Goal: Obtain resource: Obtain resource

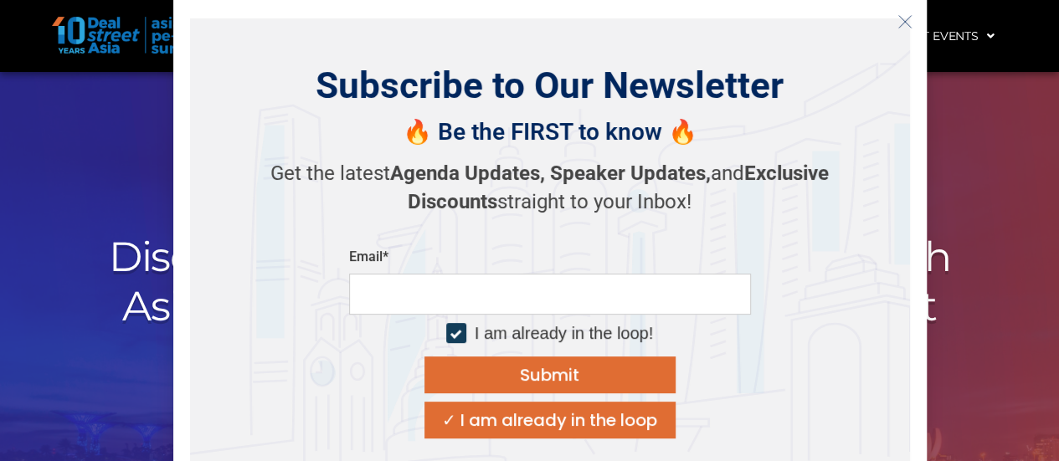
click at [899, 23] on icon "Close" at bounding box center [905, 21] width 15 height 15
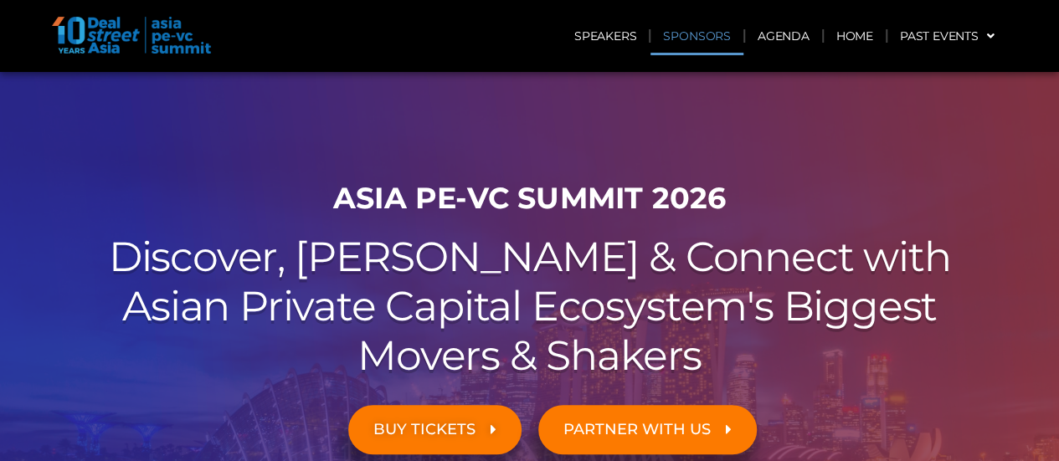
click at [698, 44] on link "Sponsors" at bounding box center [697, 36] width 92 height 39
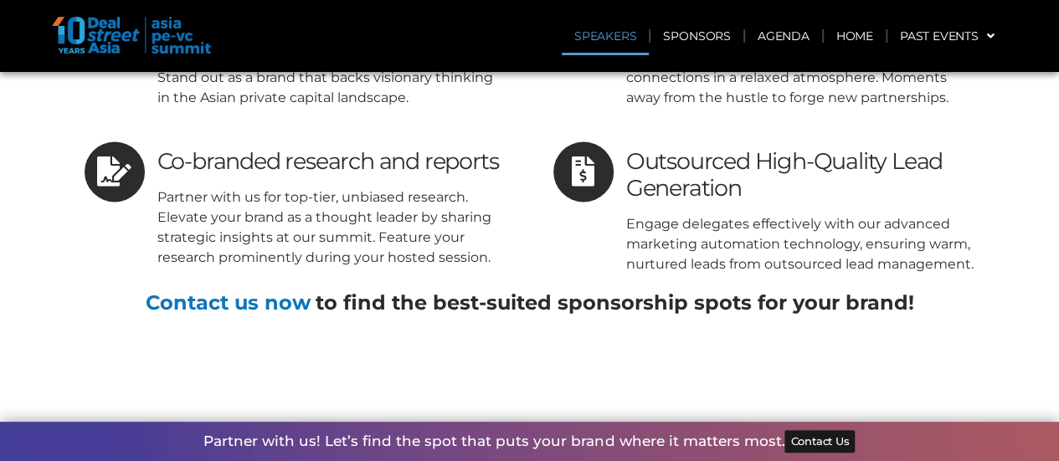
scroll to position [6942, 0]
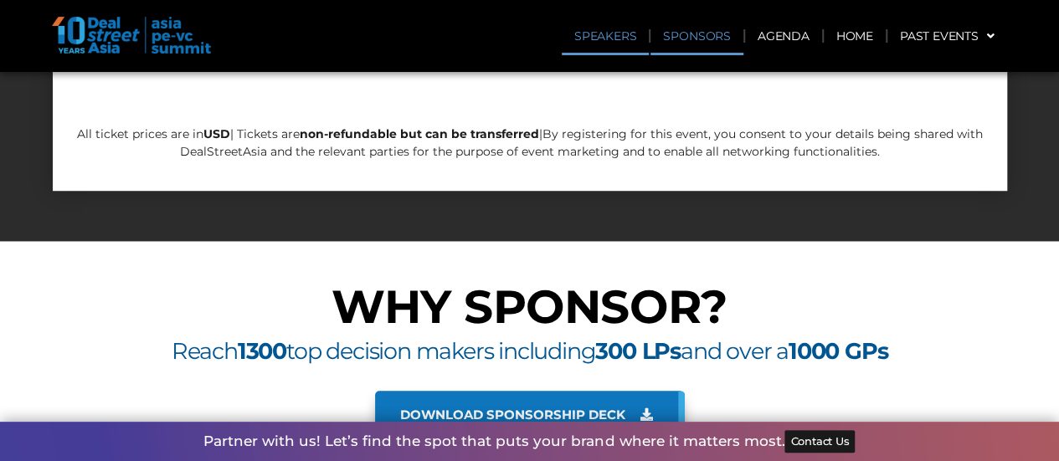
click at [605, 408] on span "Download sponsorship deck" at bounding box center [512, 415] width 225 height 15
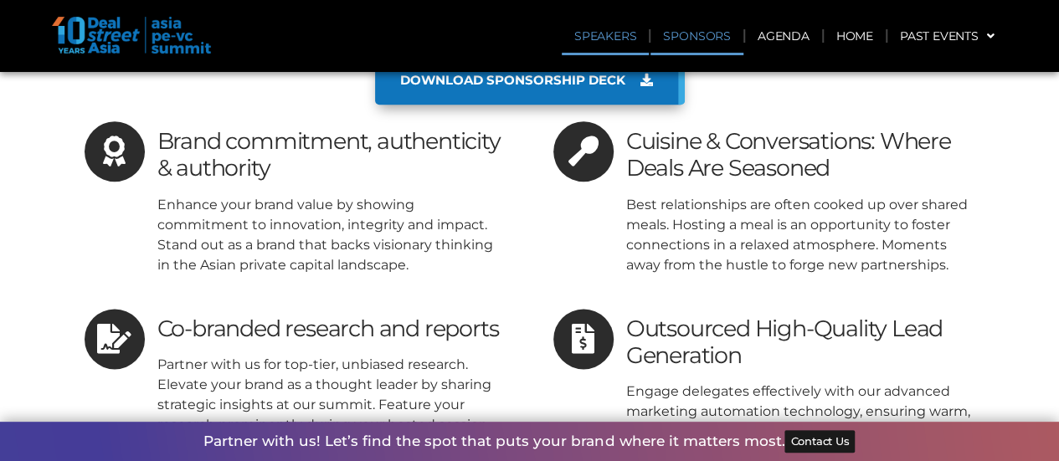
scroll to position [7445, 0]
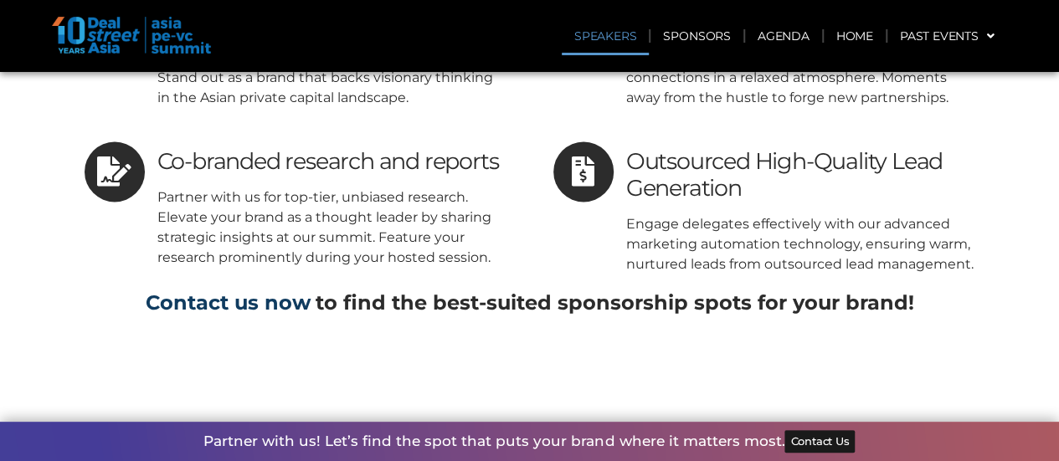
click at [249, 291] on link "Contact us now" at bounding box center [228, 303] width 165 height 24
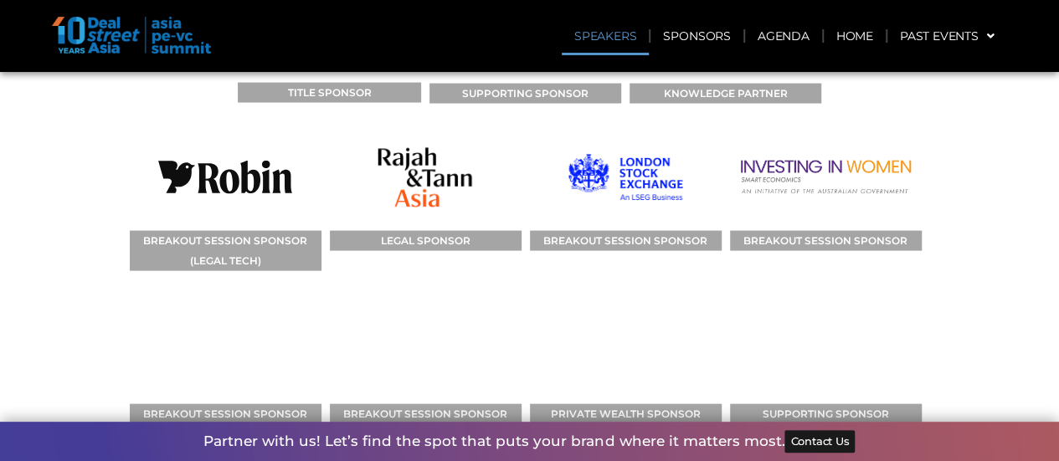
scroll to position [8115, 0]
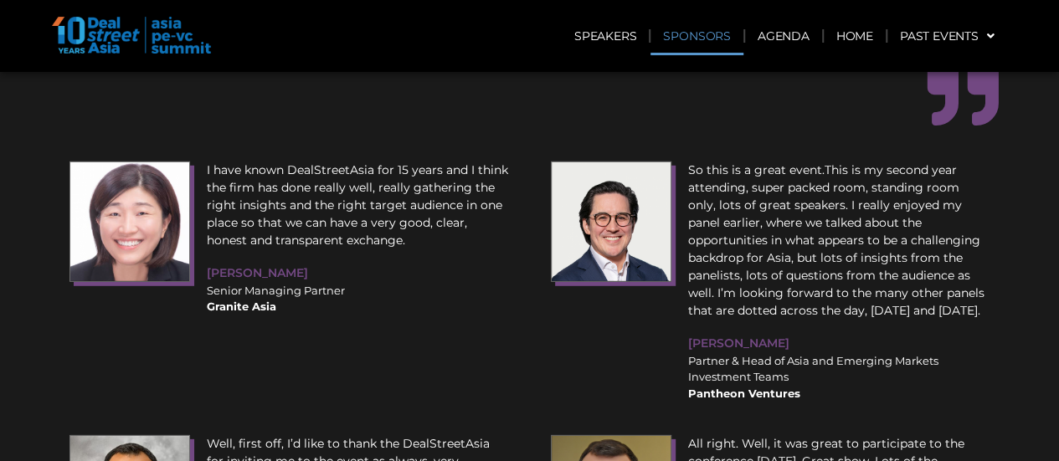
click at [703, 25] on link "Sponsors" at bounding box center [697, 36] width 92 height 39
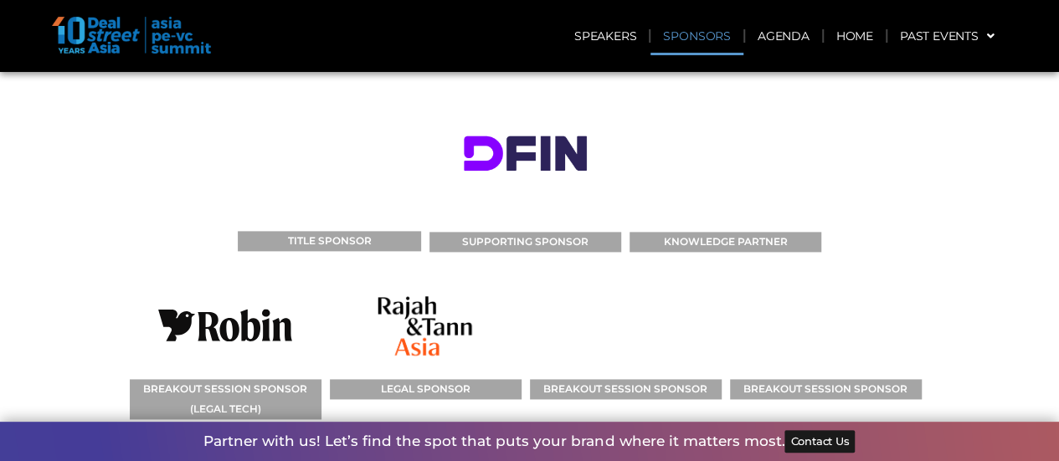
scroll to position [7482, 0]
